Goal: Communication & Community: Connect with others

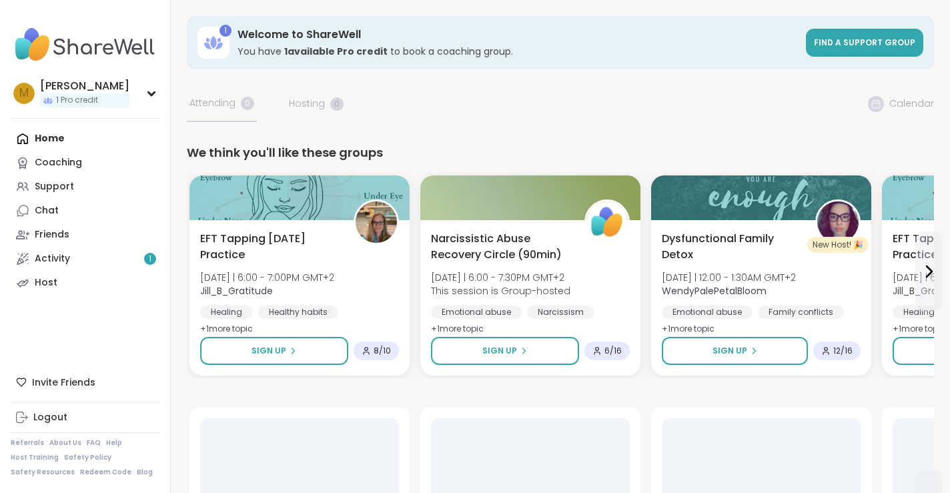
scroll to position [10, 0]
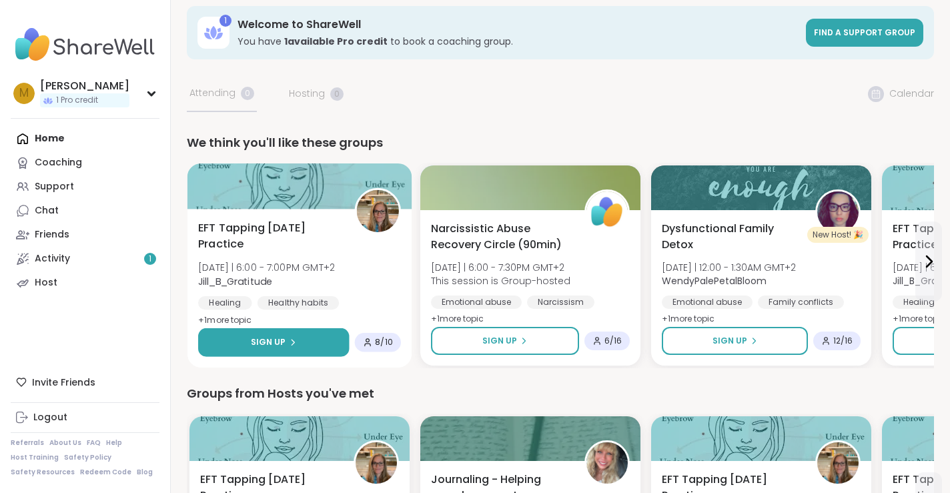
click at [297, 336] on button "Sign Up" at bounding box center [273, 342] width 151 height 29
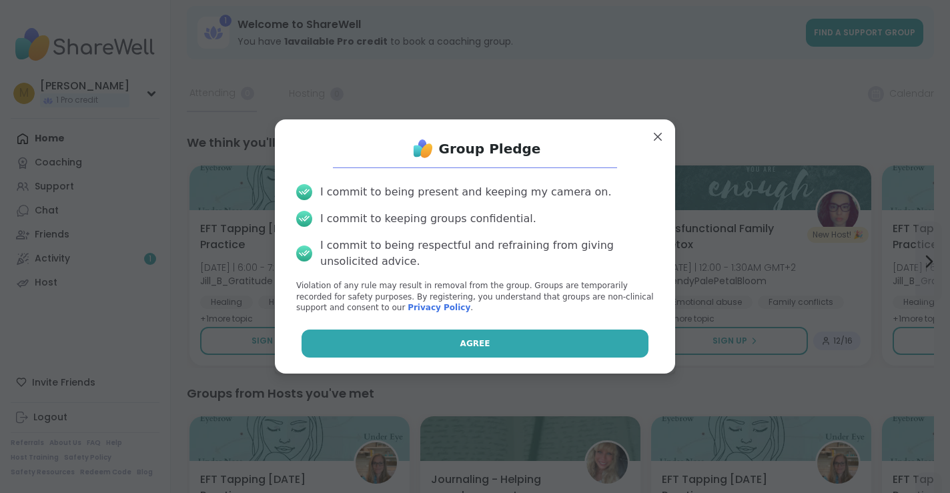
click at [334, 342] on button "Agree" at bounding box center [476, 344] width 348 height 28
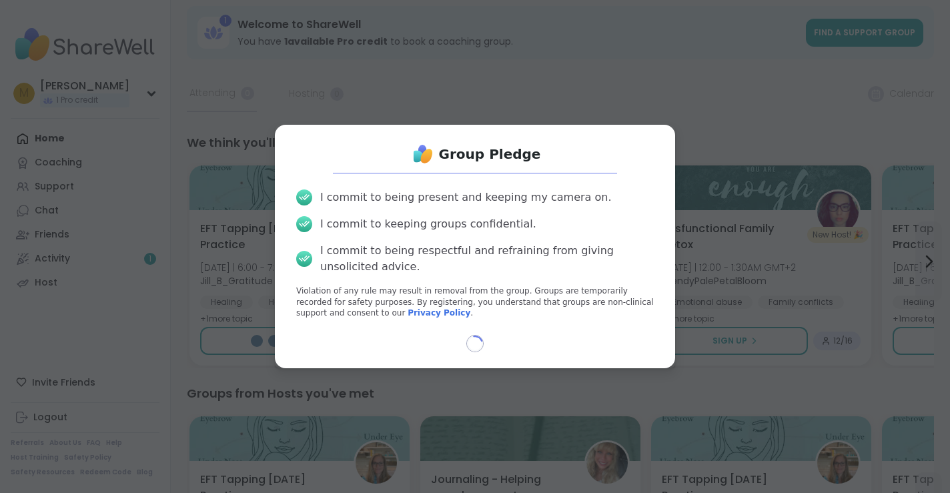
select select "**"
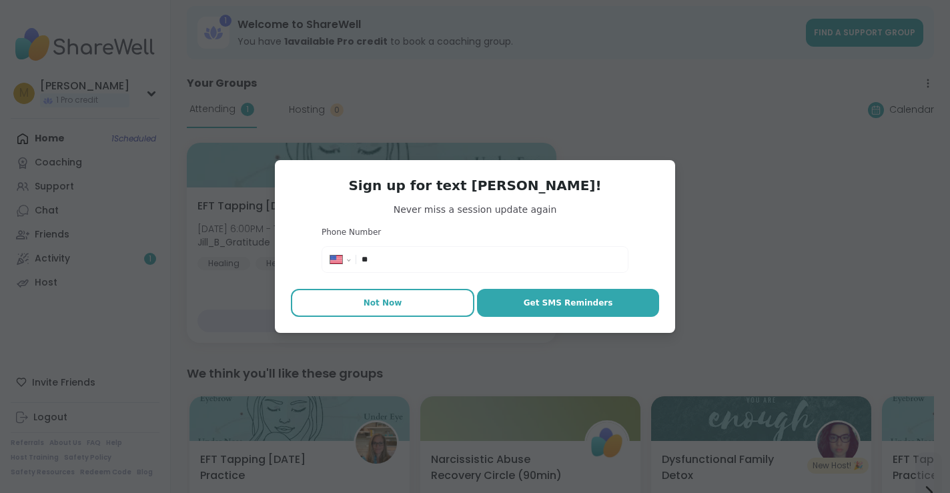
click at [376, 300] on span "Not Now" at bounding box center [383, 303] width 39 height 12
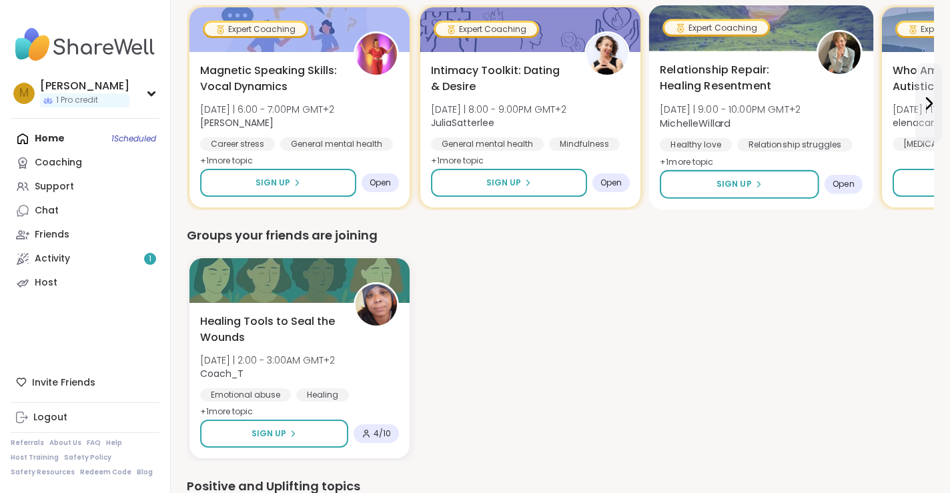
scroll to position [904, 0]
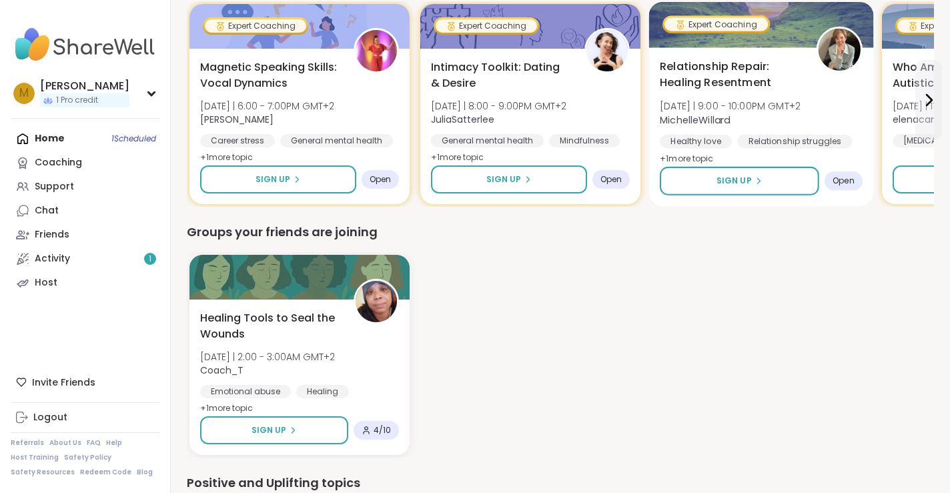
click at [707, 77] on span "Relationship Repair: Healing Resentment" at bounding box center [730, 75] width 141 height 33
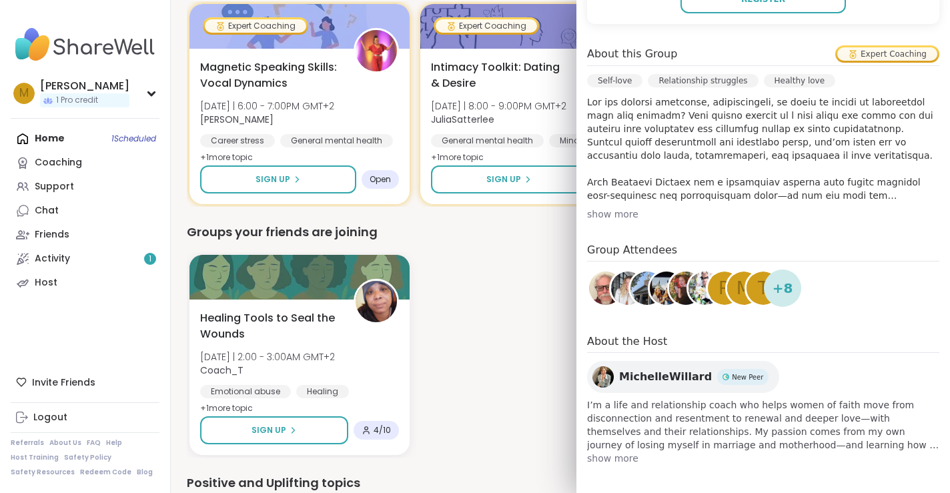
scroll to position [368, 0]
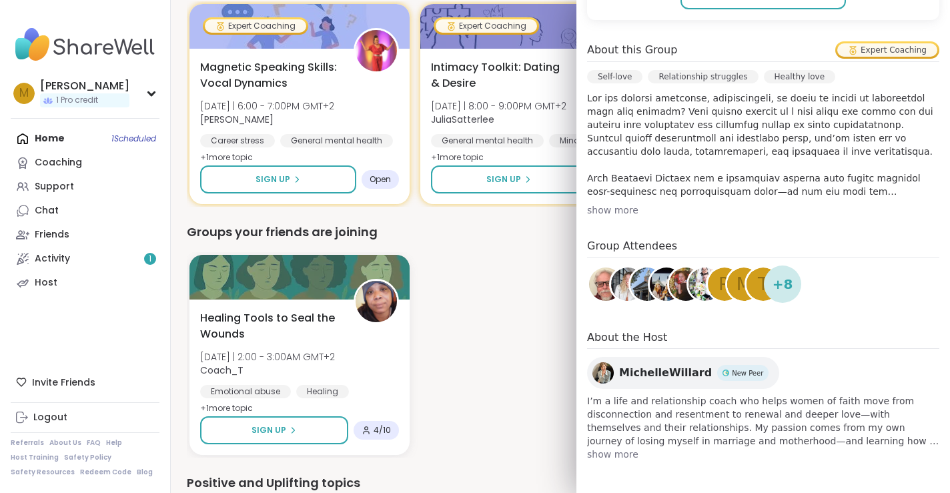
click at [526, 319] on div "Healing Tools to Seal the Wounds [DATE] | 2:00 - 3:00AM GMT+2 Coach_T Emotional…" at bounding box center [560, 355] width 747 height 206
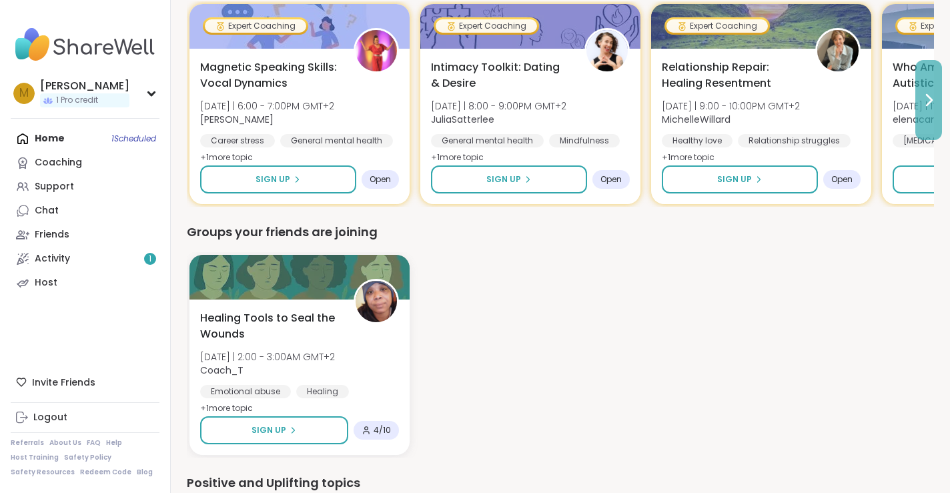
click at [925, 95] on icon at bounding box center [929, 100] width 16 height 16
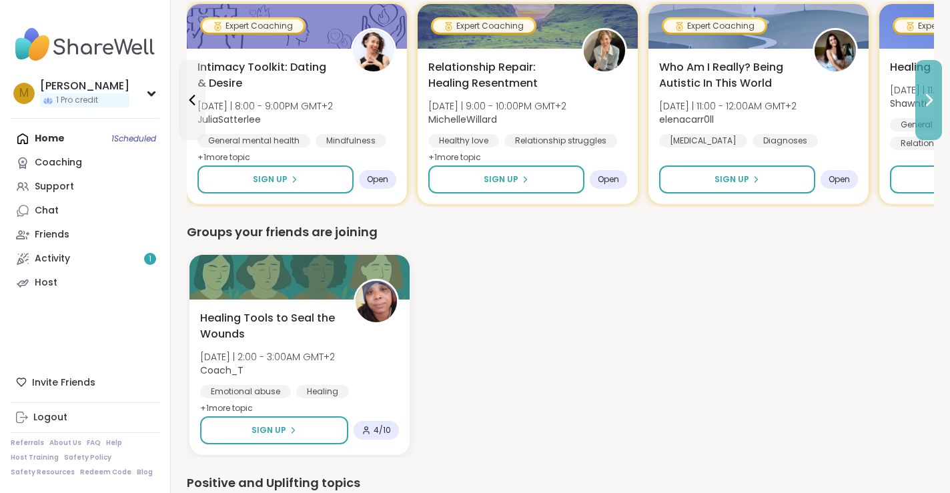
click at [925, 95] on icon at bounding box center [929, 100] width 16 height 16
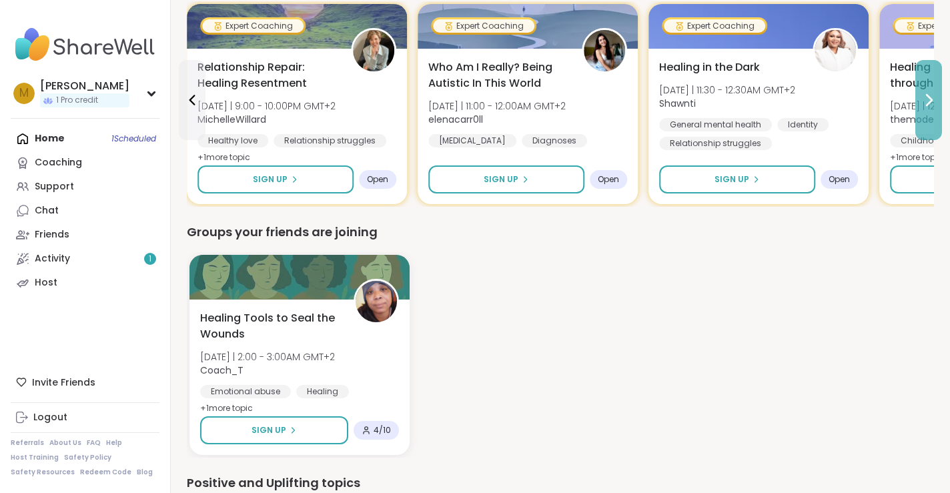
click at [925, 95] on icon at bounding box center [929, 100] width 16 height 16
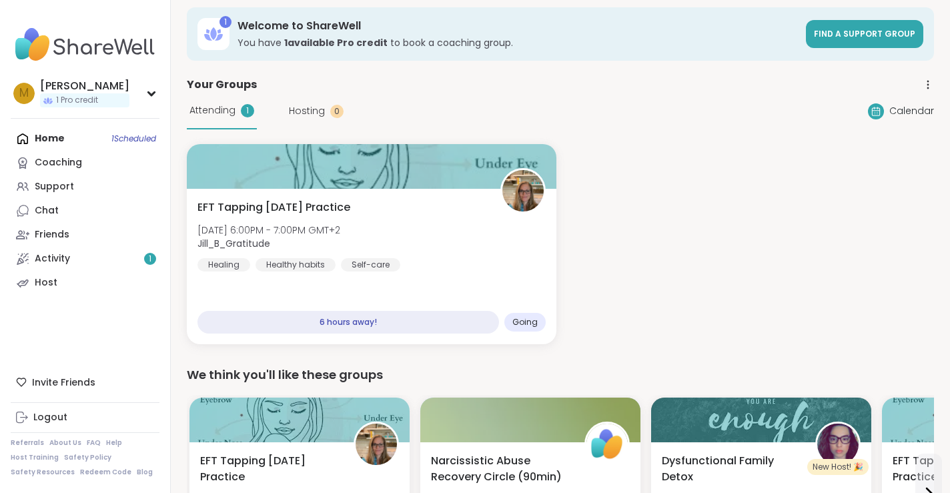
scroll to position [13, 0]
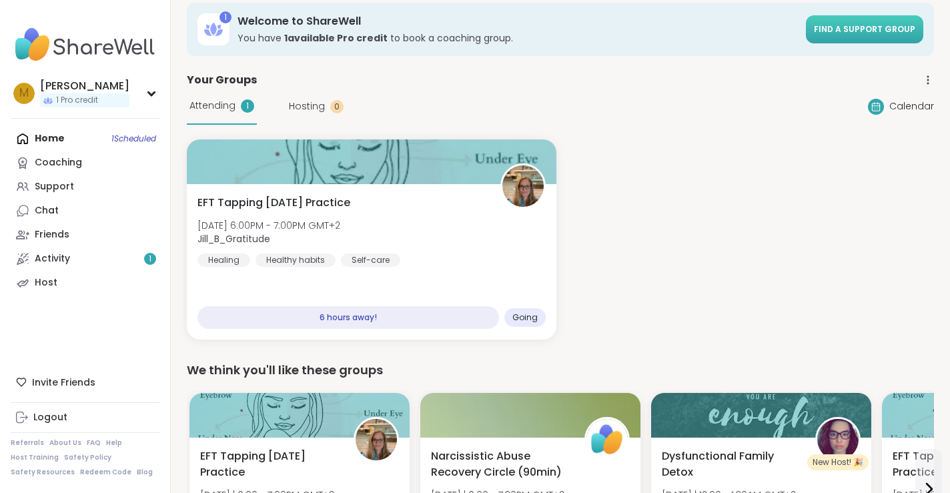
click at [847, 26] on span "Find a support group" at bounding box center [864, 28] width 101 height 11
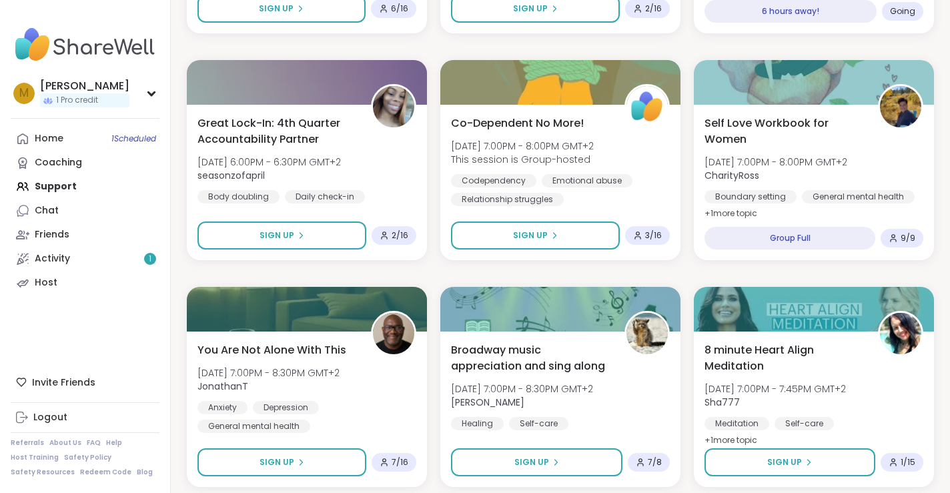
scroll to position [1090, 0]
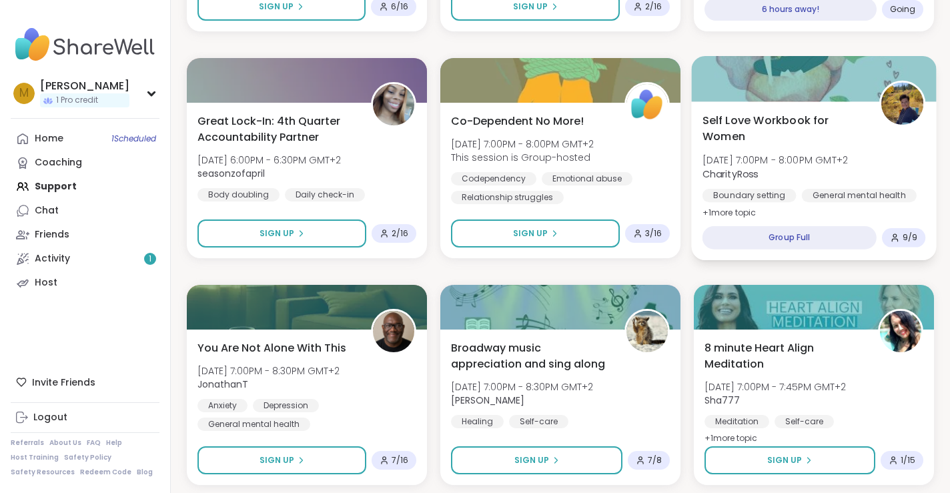
click at [723, 129] on span "Self Love Workbook for Women" at bounding box center [784, 128] width 162 height 33
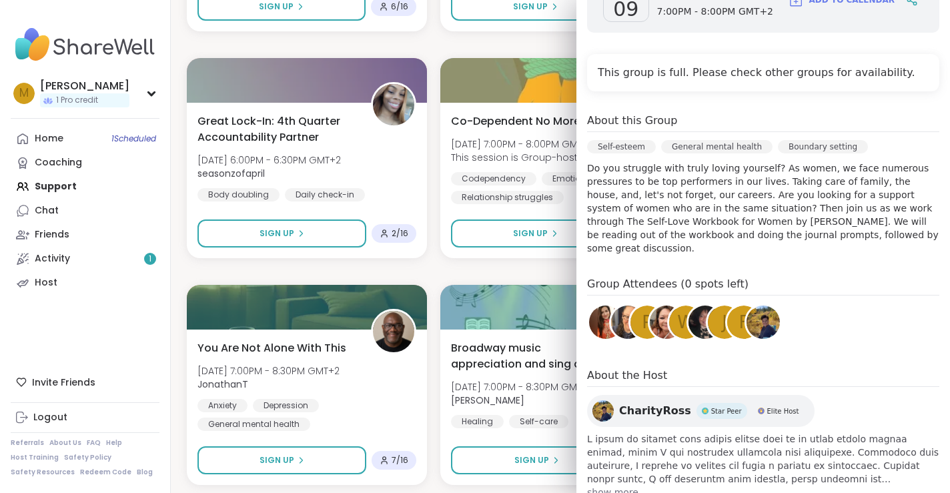
scroll to position [252, 0]
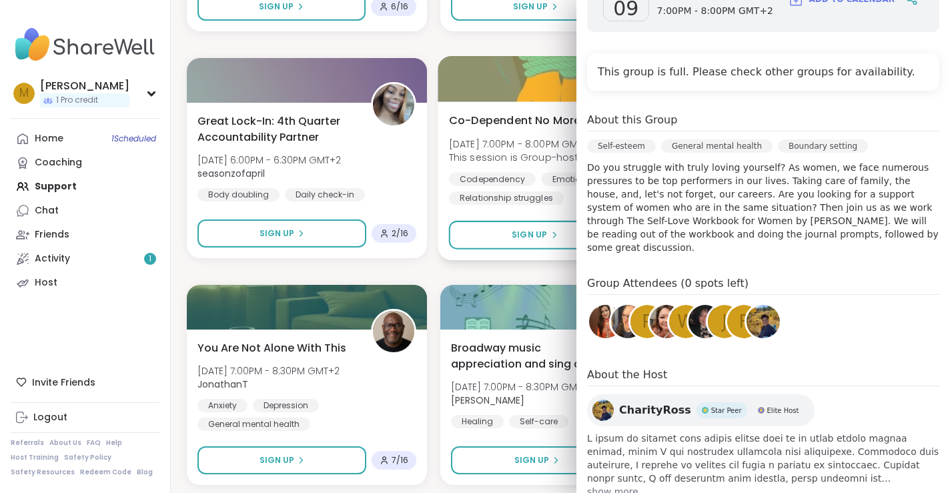
click at [443, 248] on div "Co-Dependent No More! [DATE] 7:00PM - 8:00PM GMT+2 This session is Group-hosted…" at bounding box center [560, 180] width 245 height 159
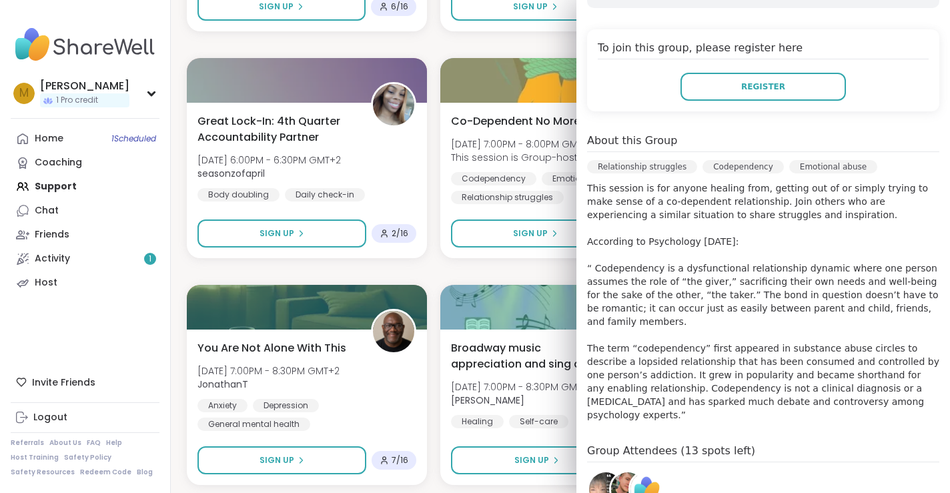
click at [437, 264] on div "Affirmations for the Soul [DATE] 11:30AM - 12:00PM GMT+2 seasonzofapril Affirma…" at bounding box center [560, 499] width 747 height 2696
